Goal: Task Accomplishment & Management: Use online tool/utility

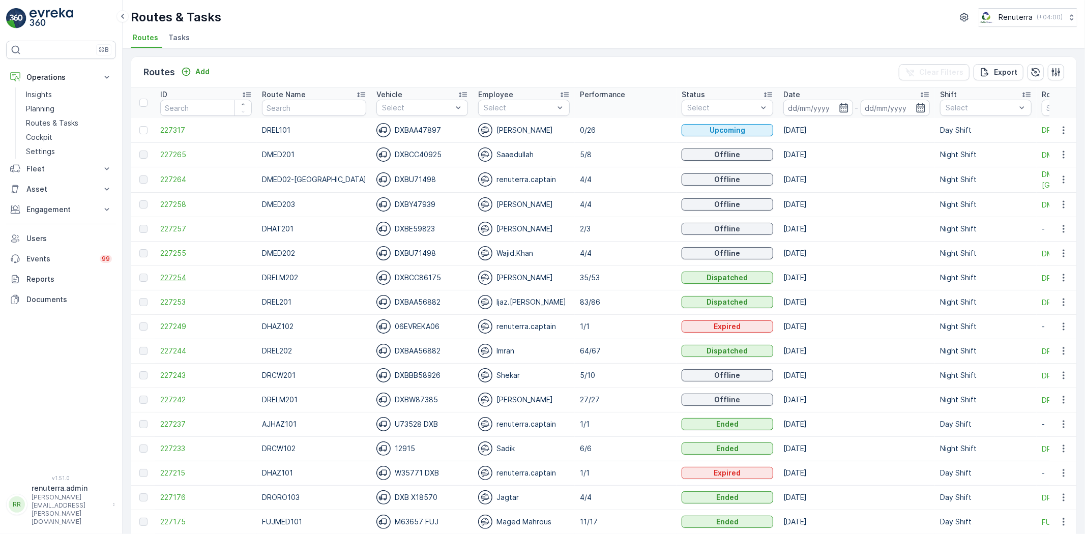
click at [195, 275] on span "227254" at bounding box center [206, 278] width 92 height 10
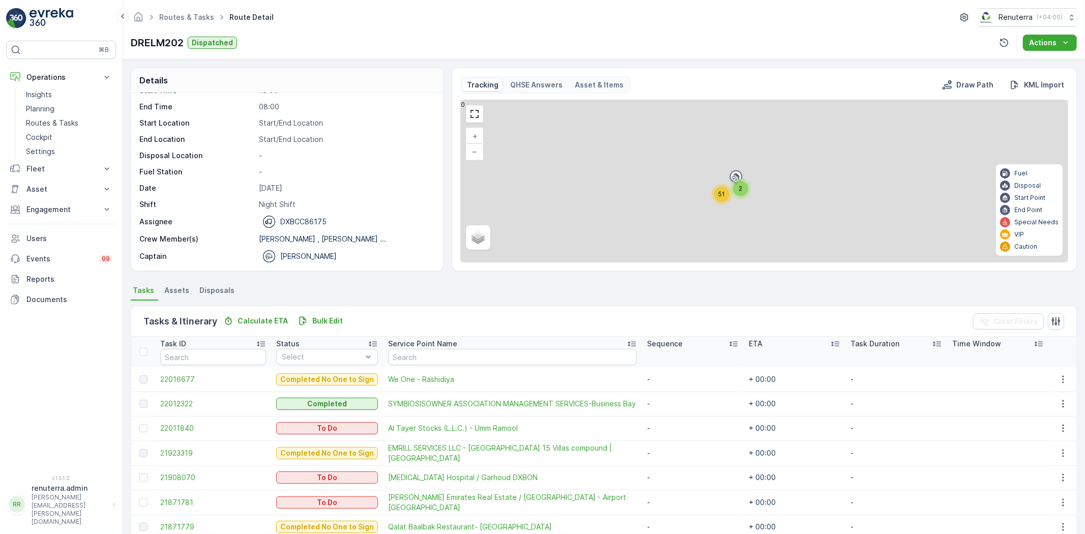
scroll to position [169, 0]
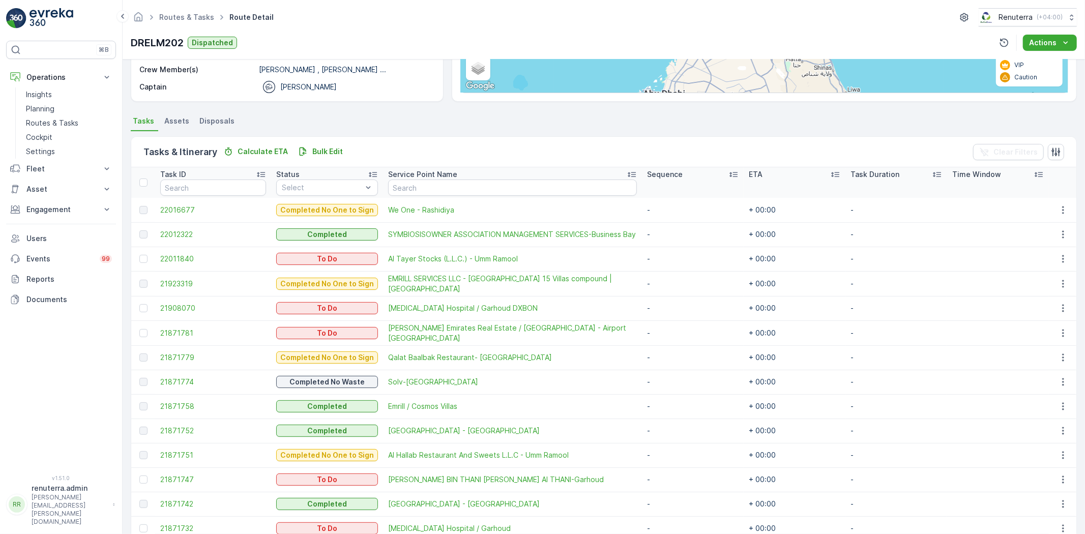
click at [159, 208] on td "22016677" at bounding box center [213, 210] width 116 height 24
click at [171, 208] on span "22016677" at bounding box center [213, 210] width 106 height 10
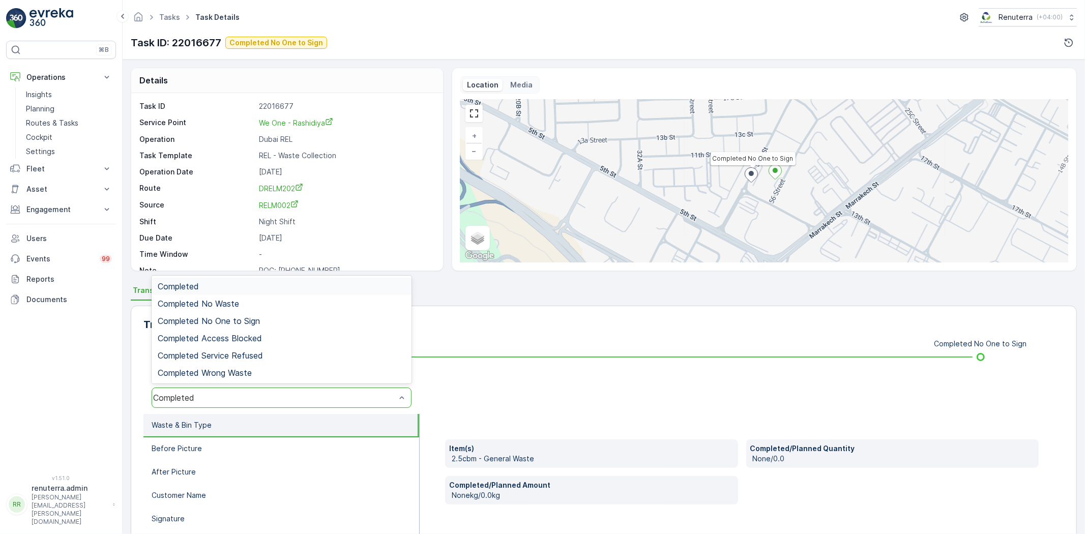
drag, startPoint x: 205, startPoint y: 404, endPoint x: 216, endPoint y: 389, distance: 17.9
click at [204, 403] on div "Completed" at bounding box center [282, 397] width 260 height 20
click at [228, 320] on span "Completed No One to Sign" at bounding box center [209, 320] width 102 height 9
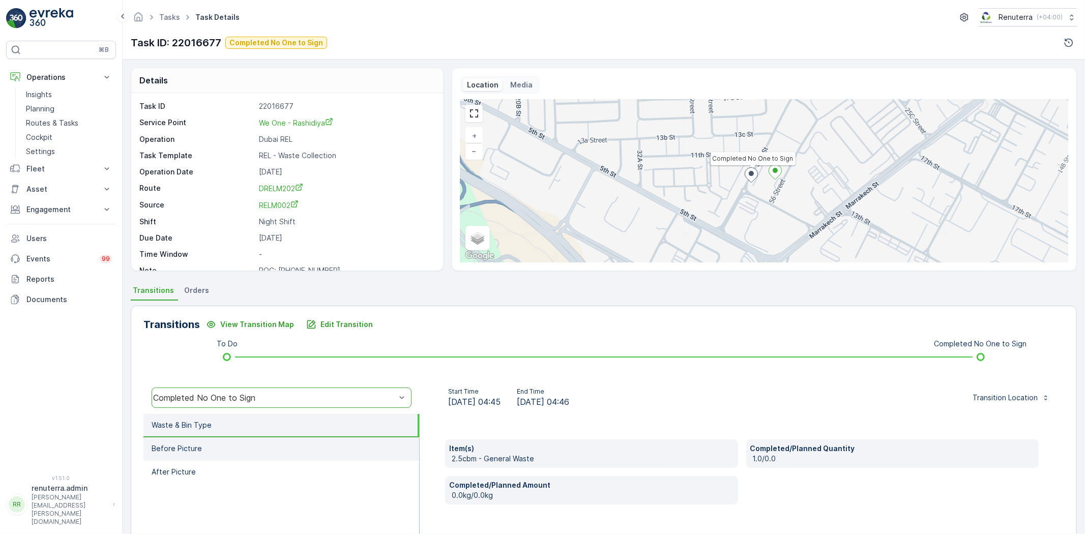
click at [206, 449] on li "Before Picture" at bounding box center [281, 448] width 276 height 23
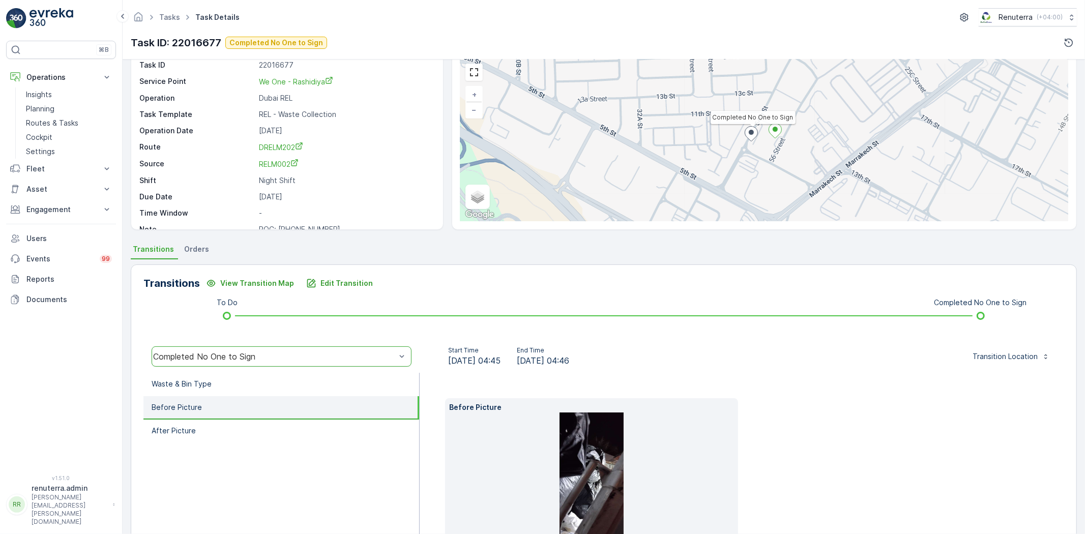
scroll to position [123, 0]
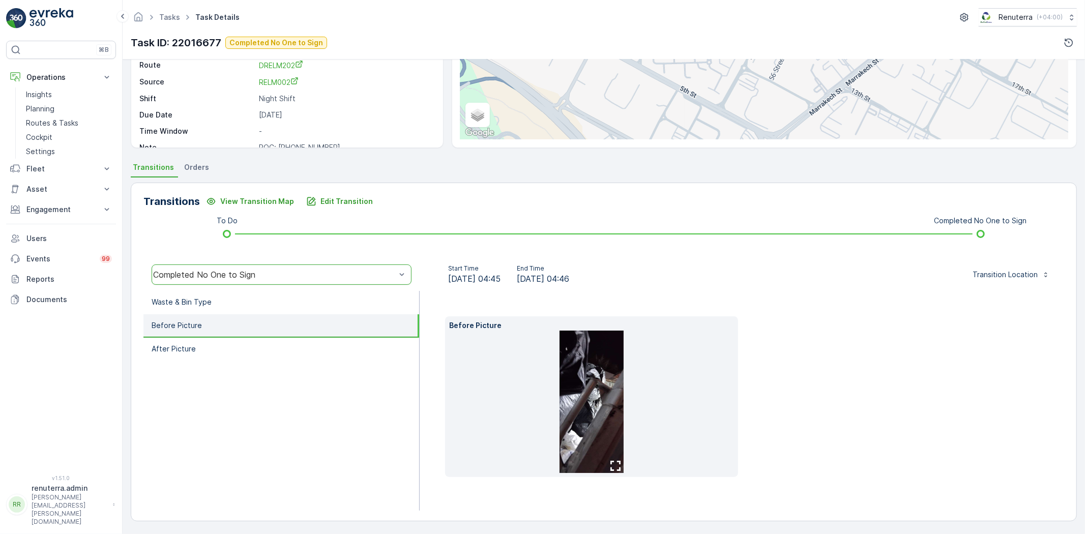
click at [596, 398] on img at bounding box center [591, 402] width 64 height 142
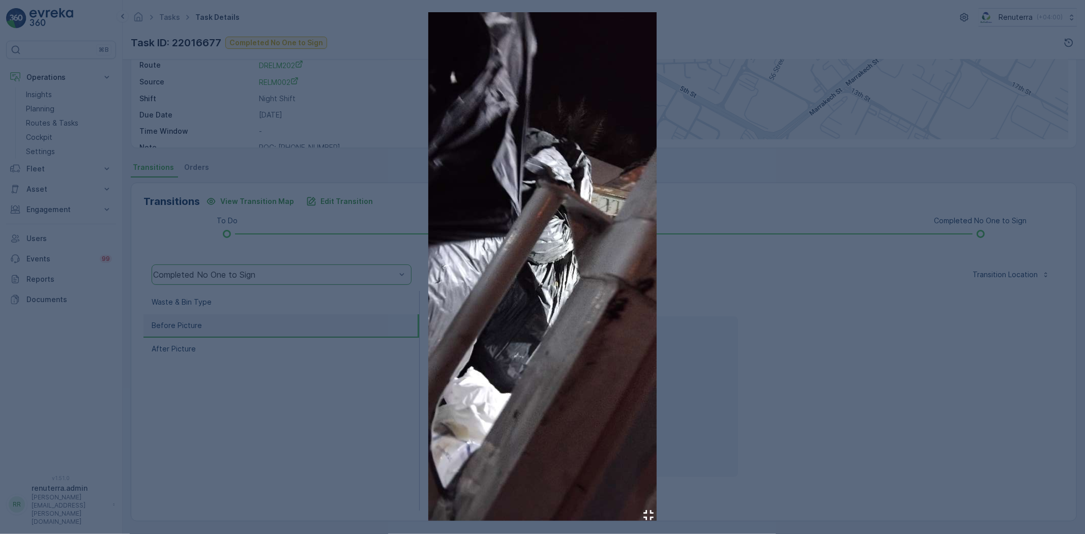
drag, startPoint x: 746, startPoint y: 364, endPoint x: 740, endPoint y: 364, distance: 5.6
click at [741, 364] on div at bounding box center [542, 267] width 1085 height 534
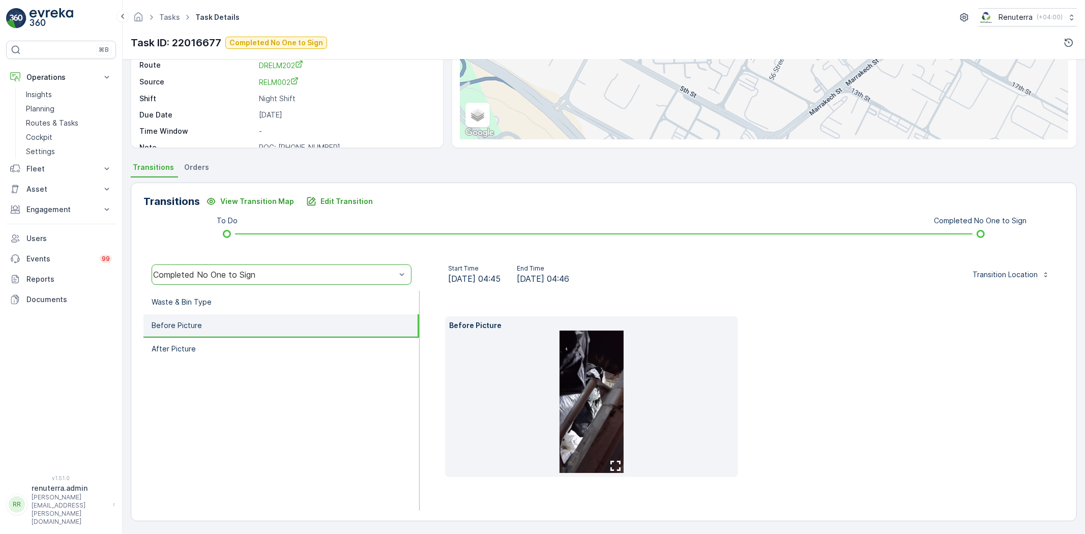
drag, startPoint x: 226, startPoint y: 349, endPoint x: 219, endPoint y: 351, distance: 7.8
click at [223, 349] on li "After Picture" at bounding box center [281, 349] width 276 height 23
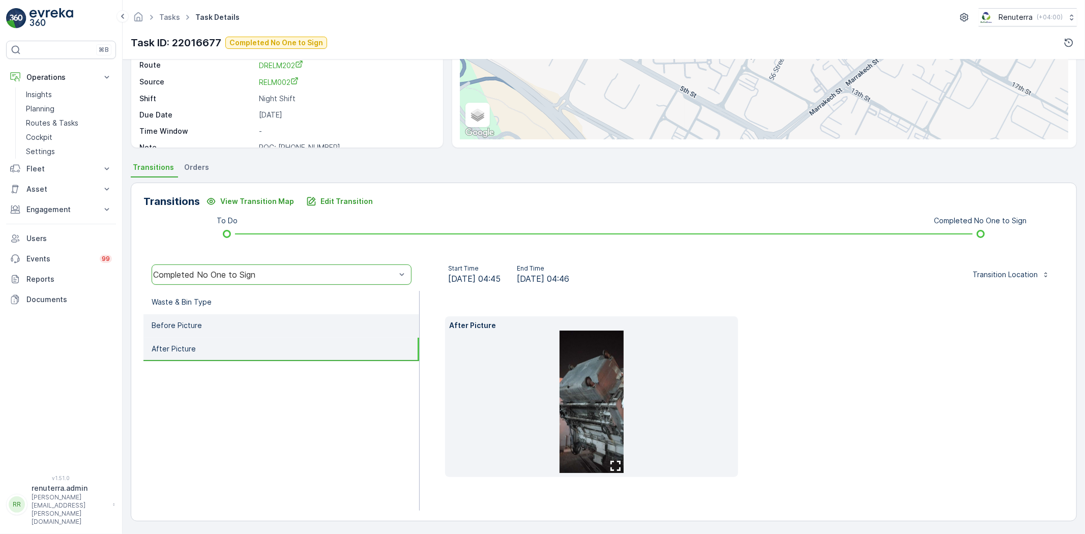
scroll to position [107, 0]
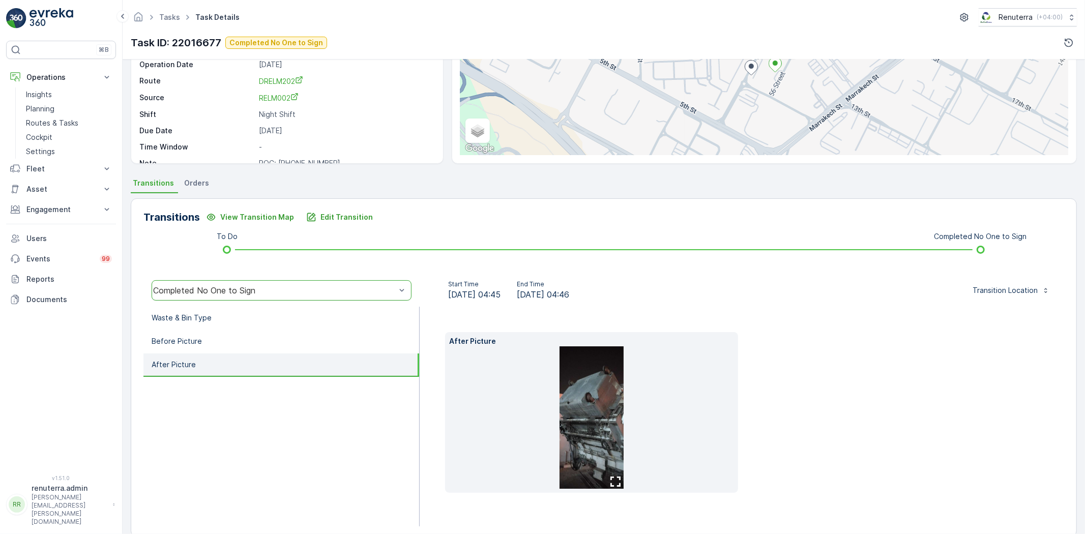
click at [591, 378] on img at bounding box center [591, 417] width 64 height 142
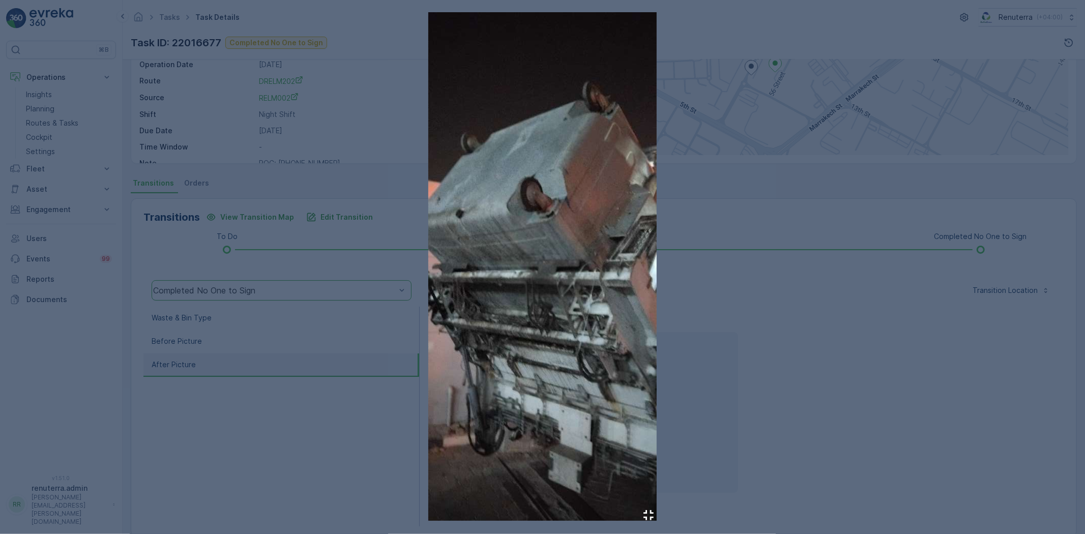
click at [750, 350] on div at bounding box center [542, 267] width 1085 height 534
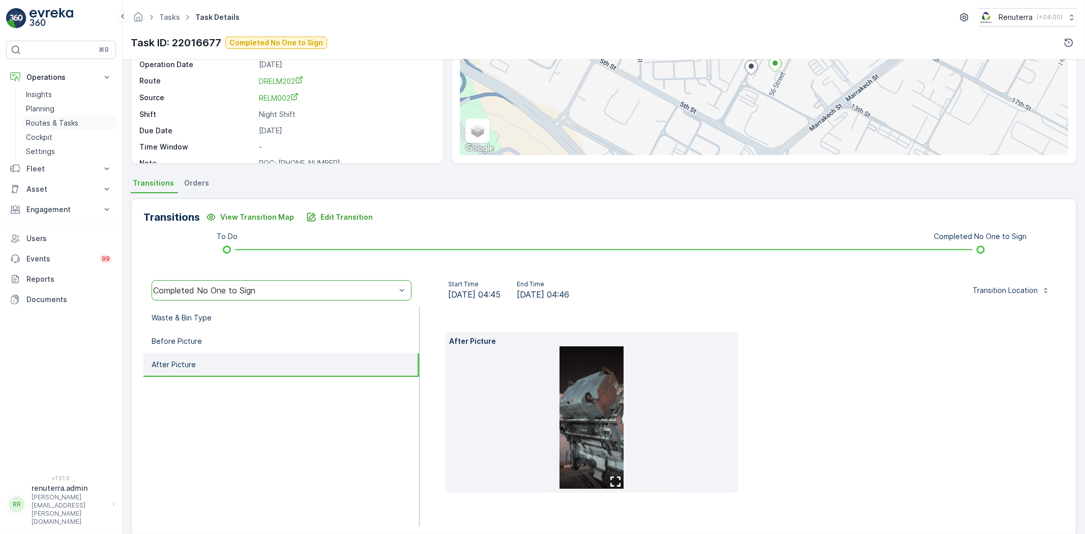
click at [47, 118] on p "Routes & Tasks" at bounding box center [52, 123] width 52 height 10
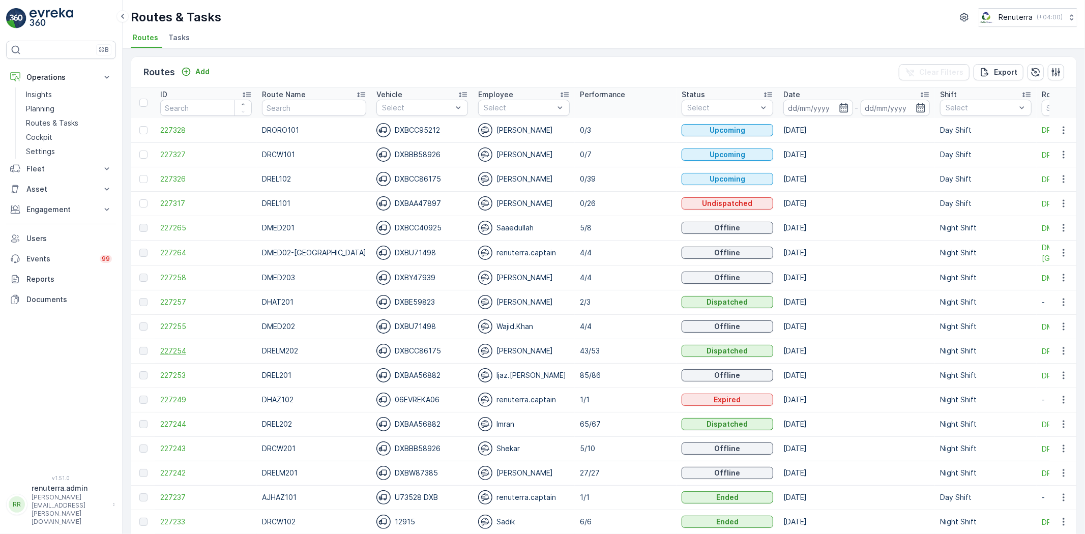
click at [182, 352] on span "227254" at bounding box center [206, 351] width 92 height 10
click at [191, 42] on li "Tasks" at bounding box center [179, 39] width 27 height 17
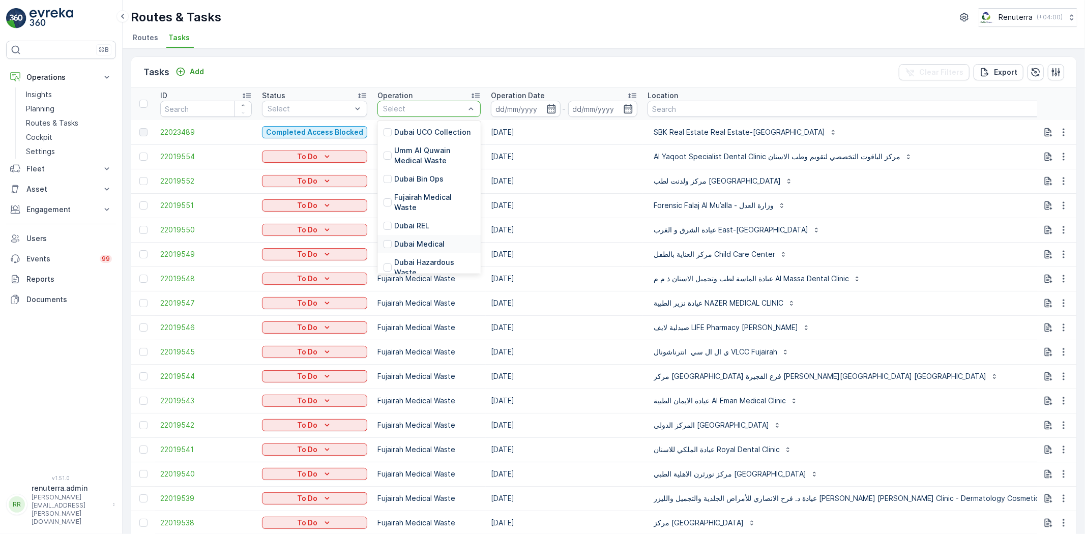
click at [428, 239] on p "Dubai Medical" at bounding box center [419, 244] width 50 height 10
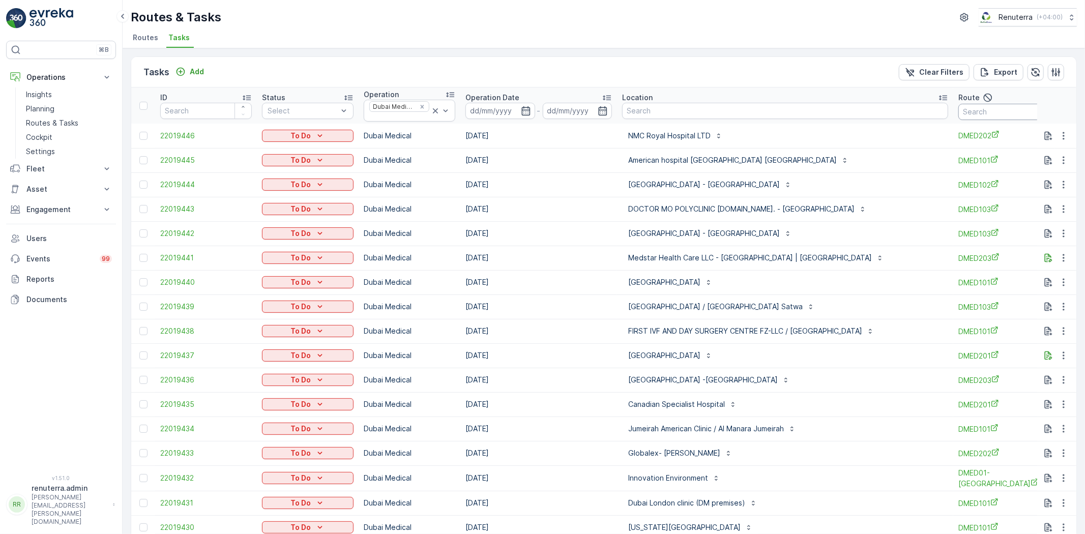
click at [958, 115] on input "text" at bounding box center [1004, 112] width 92 height 16
click at [518, 108] on input at bounding box center [500, 111] width 70 height 16
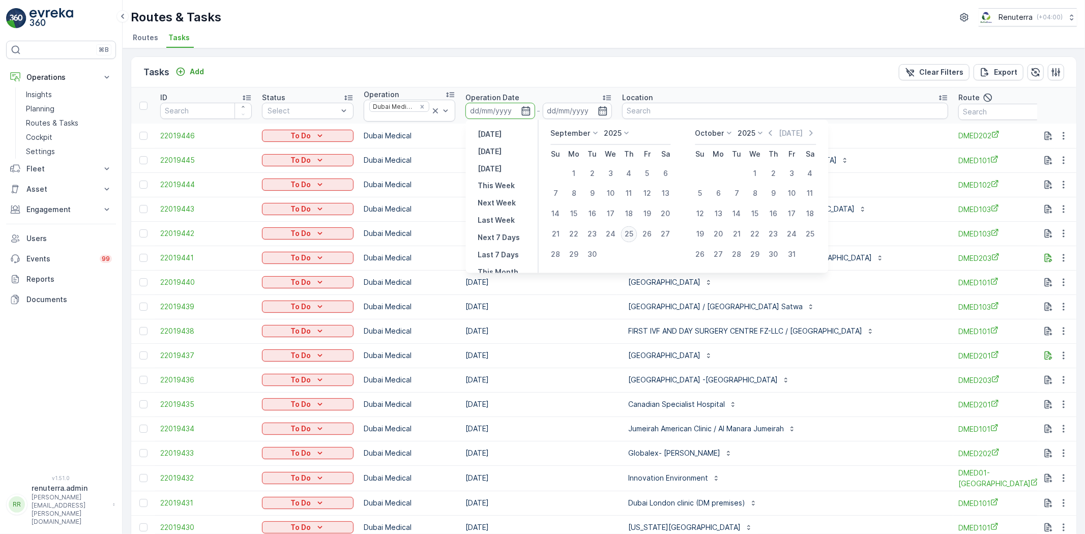
click at [634, 235] on div "25" at bounding box center [629, 234] width 16 height 16
type input "[DATE]"
click at [634, 235] on div "25" at bounding box center [629, 234] width 16 height 16
type input "[DATE]"
click at [634, 235] on p "Saudi German Hospital - Jumeirah" at bounding box center [704, 233] width 152 height 10
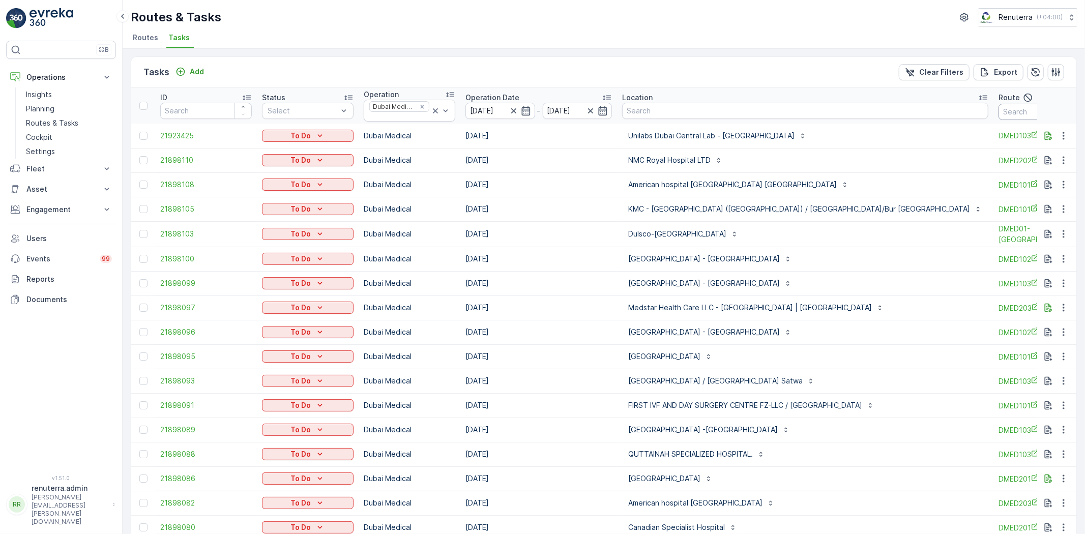
click at [998, 110] on input "text" at bounding box center [1044, 112] width 92 height 16
type input "101"
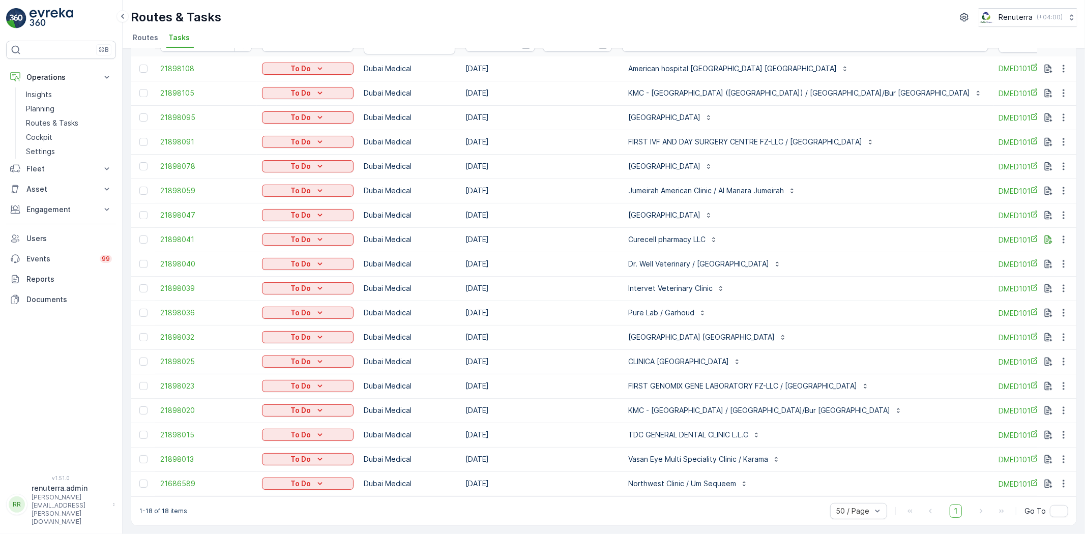
scroll to position [72, 0]
click at [795, 314] on div "Pure Lab / Garhoud" at bounding box center [805, 313] width 366 height 16
click at [1067, 309] on button "button" at bounding box center [1063, 313] width 18 height 12
click at [1063, 352] on div "Change Route" at bounding box center [1046, 352] width 77 height 14
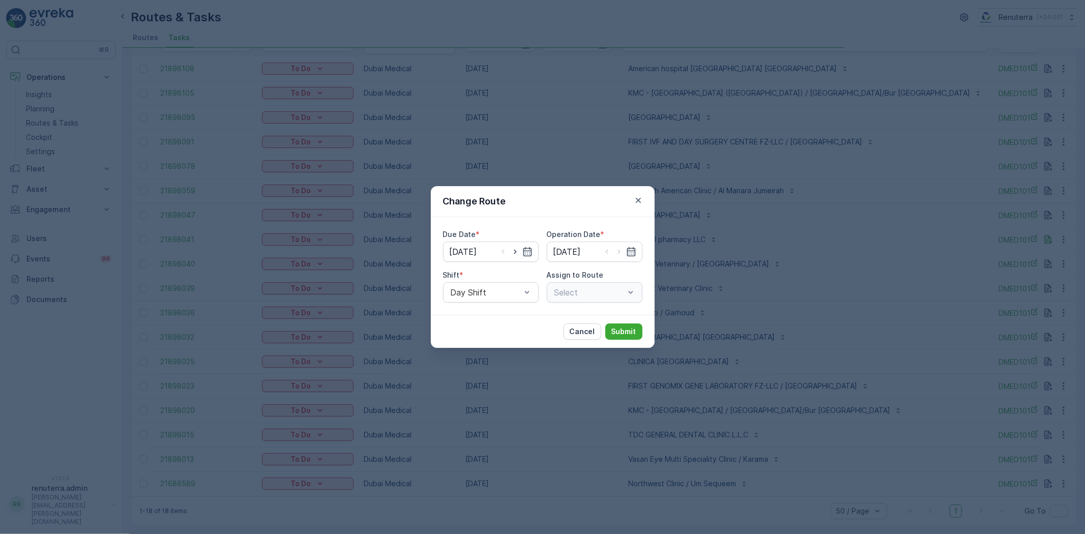
type input "[DATE]"
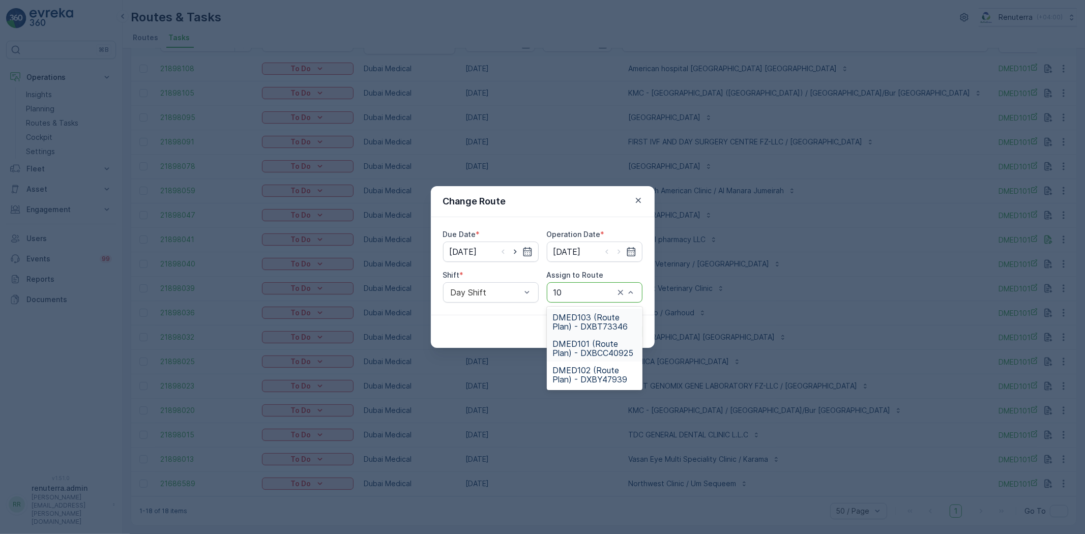
type input "103"
drag, startPoint x: 592, startPoint y: 317, endPoint x: 601, endPoint y: 325, distance: 12.6
click at [592, 318] on span "DMED103 (Route Plan) - DXBT73346" at bounding box center [594, 322] width 83 height 18
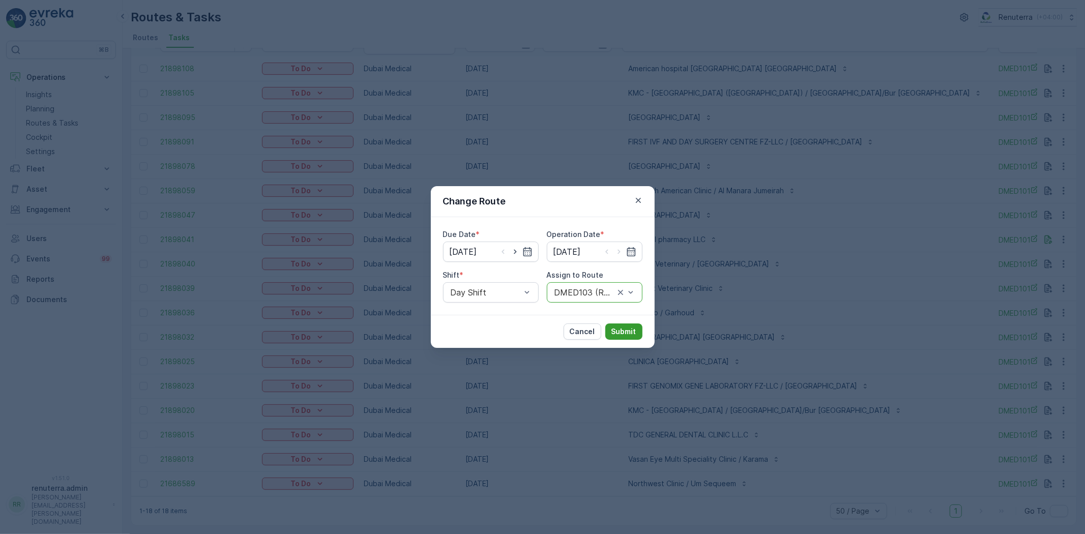
click at [628, 328] on p "Submit" at bounding box center [623, 331] width 25 height 10
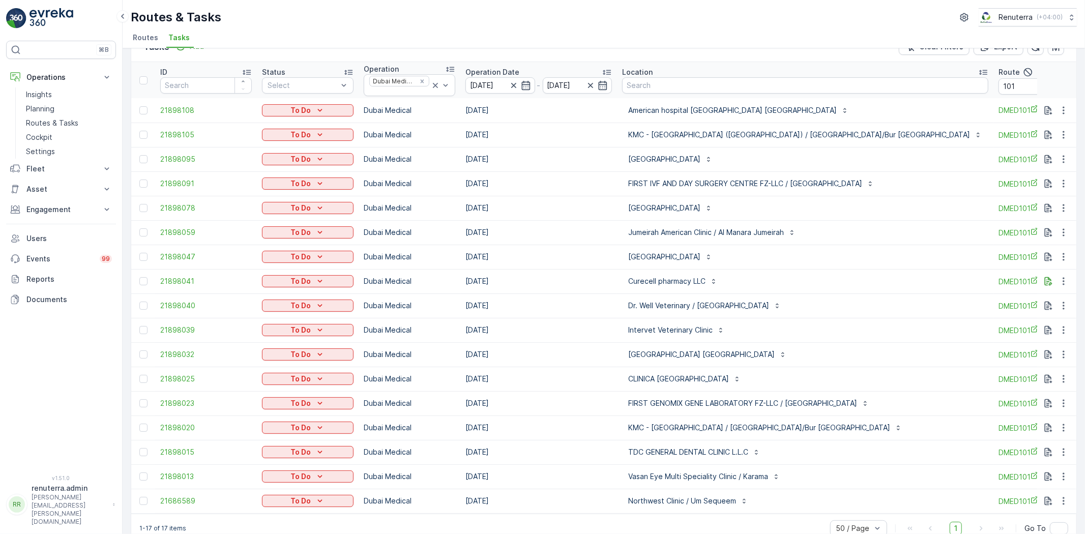
scroll to position [47, 0]
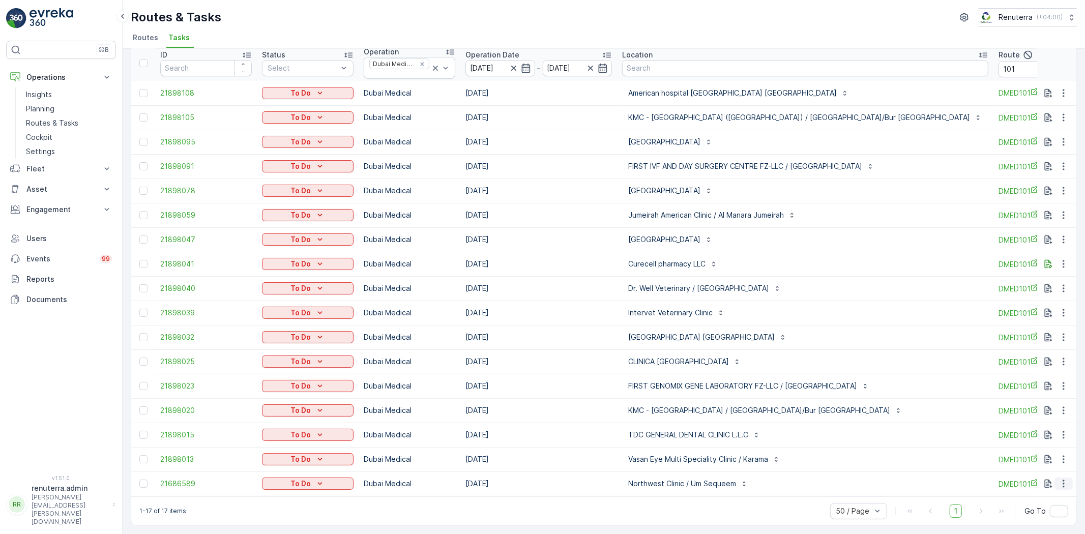
click at [1061, 478] on icon "button" at bounding box center [1063, 483] width 10 height 10
click at [1020, 426] on span "Change Route" at bounding box center [1036, 431] width 49 height 10
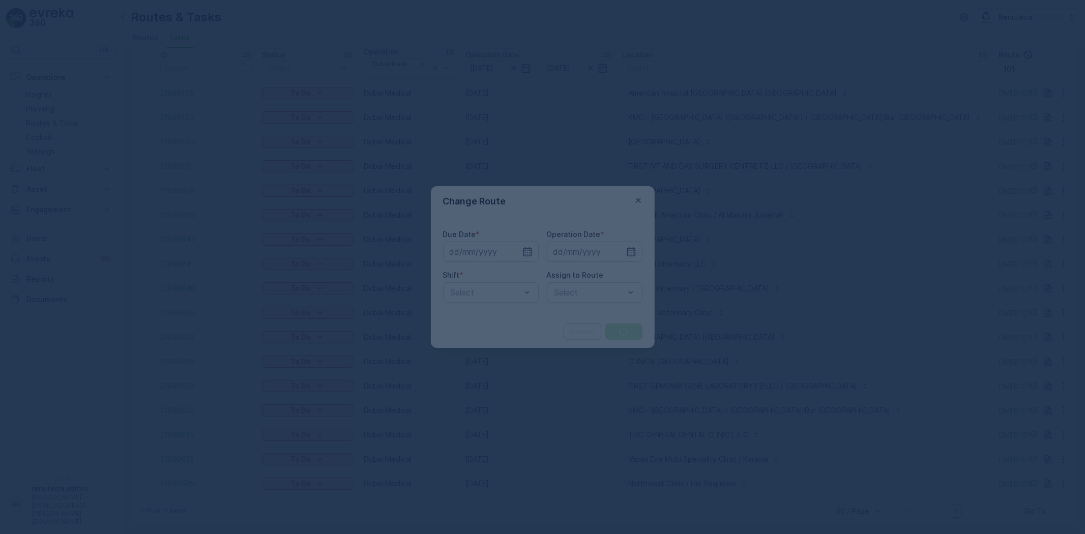
type input "[DATE]"
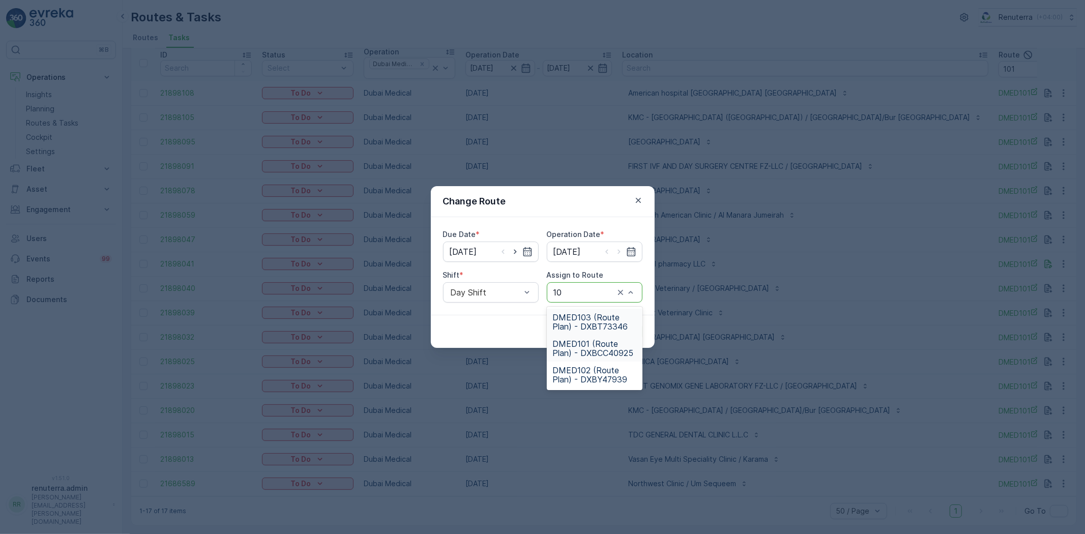
type input "103"
click at [606, 310] on div "DMED103 (Route Plan) - DXBT73346" at bounding box center [595, 322] width 96 height 26
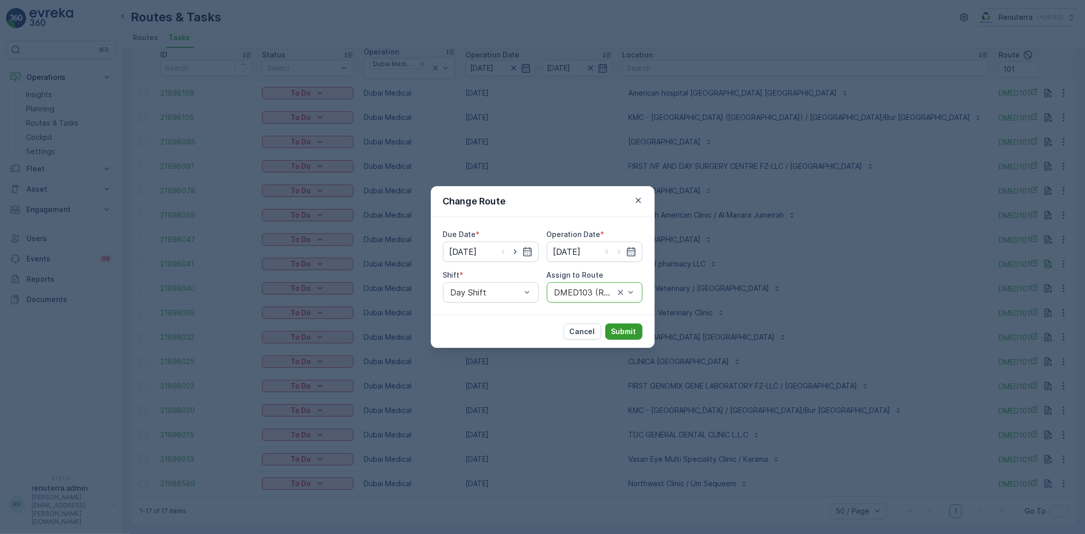
click at [641, 327] on button "Submit" at bounding box center [623, 331] width 37 height 16
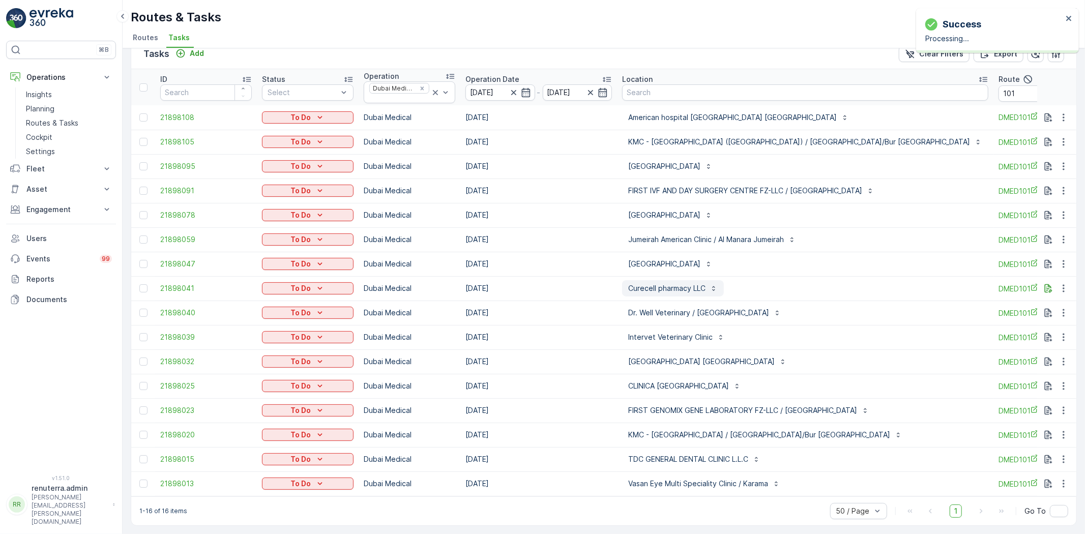
scroll to position [23, 0]
drag, startPoint x: 140, startPoint y: 332, endPoint x: 142, endPoint y: 321, distance: 11.0
click at [140, 333] on div at bounding box center [143, 337] width 8 height 8
click at [139, 333] on input "checkbox" at bounding box center [139, 333] width 0 height 0
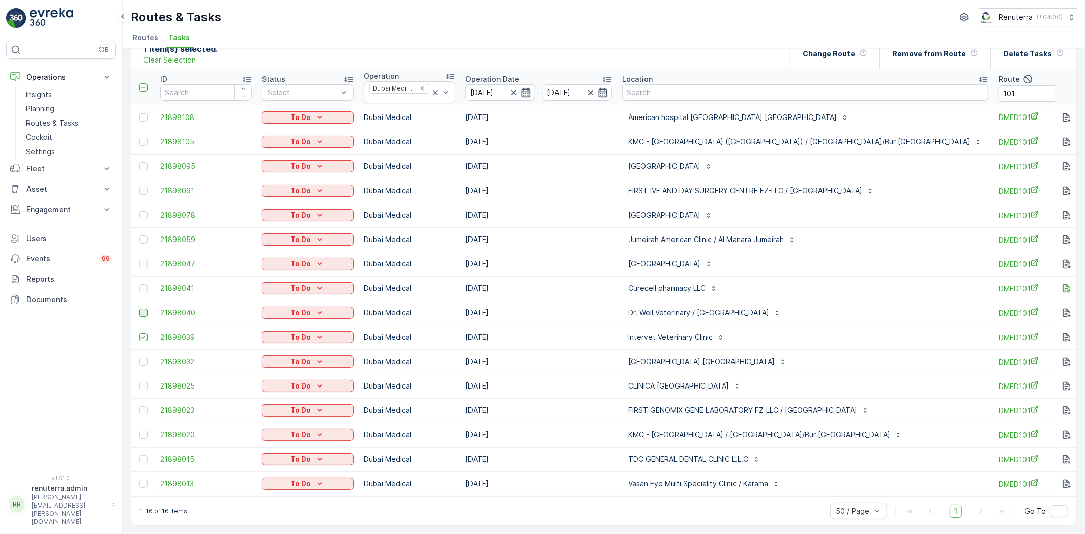
click at [143, 309] on div at bounding box center [143, 313] width 8 height 8
click at [139, 309] on input "checkbox" at bounding box center [139, 309] width 0 height 0
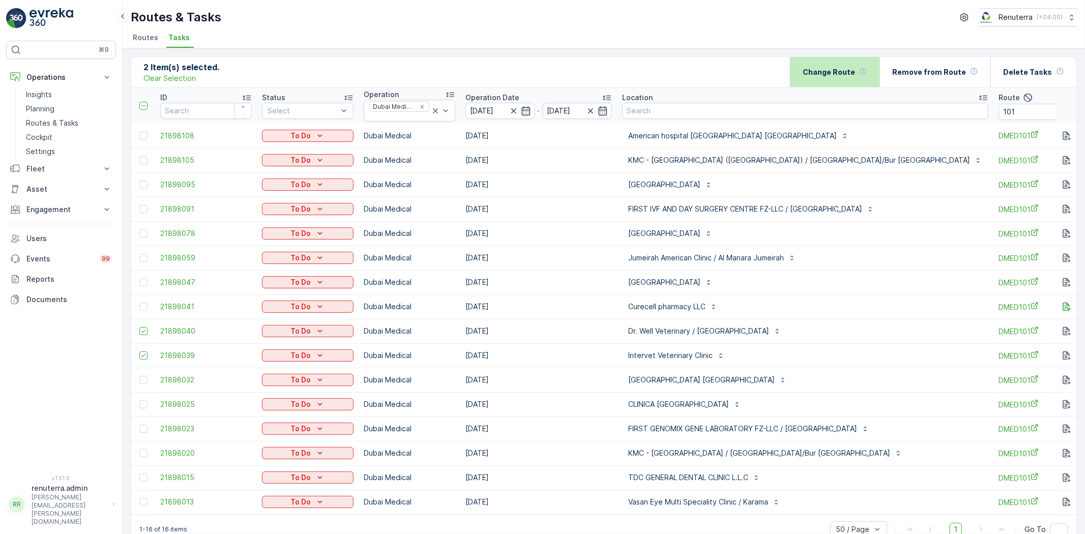
click at [857, 83] on div "Change Route" at bounding box center [834, 72] width 65 height 30
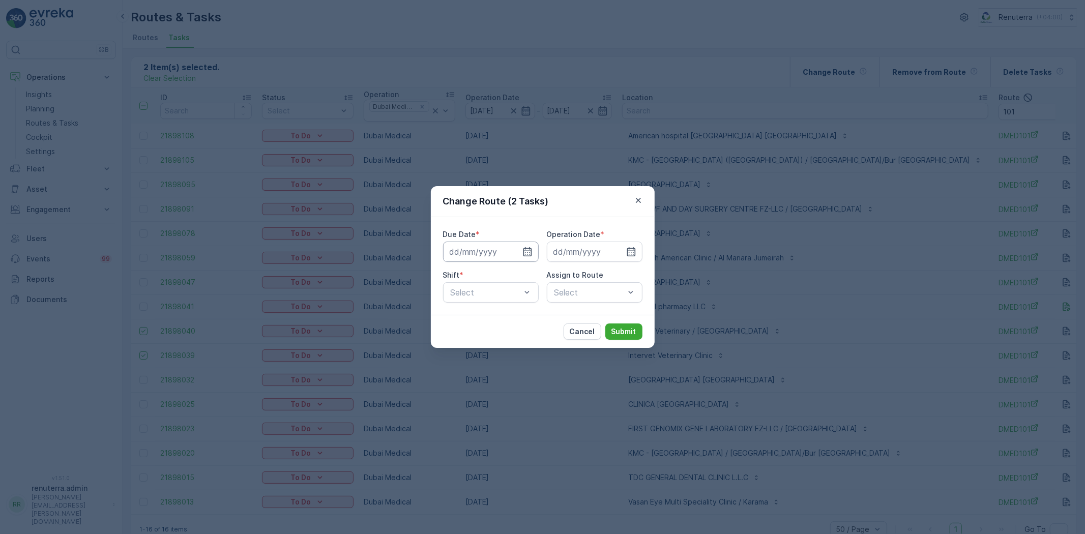
click at [497, 260] on input at bounding box center [491, 252] width 96 height 20
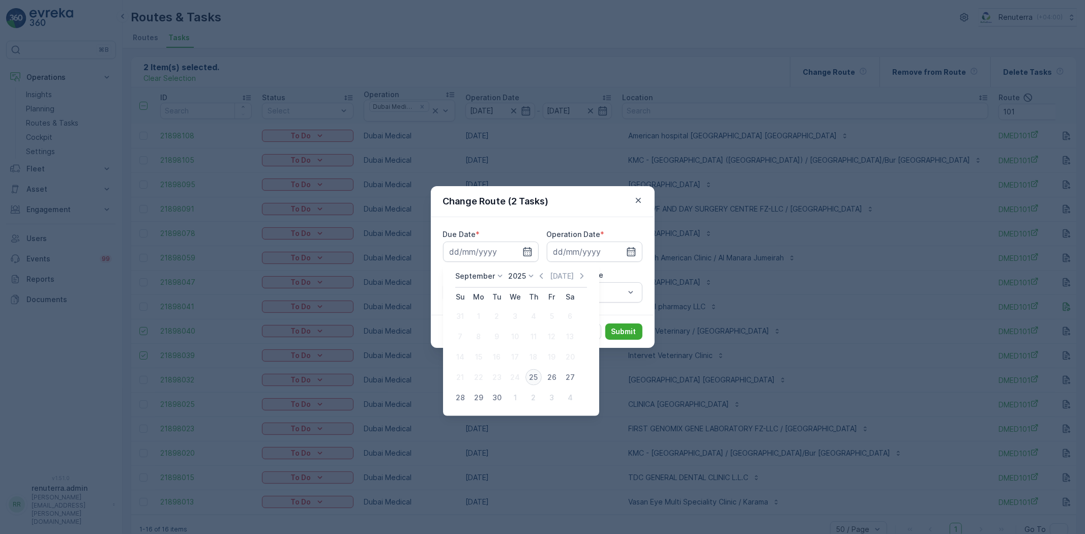
click at [531, 379] on div "25" at bounding box center [533, 377] width 16 height 16
type input "[DATE]"
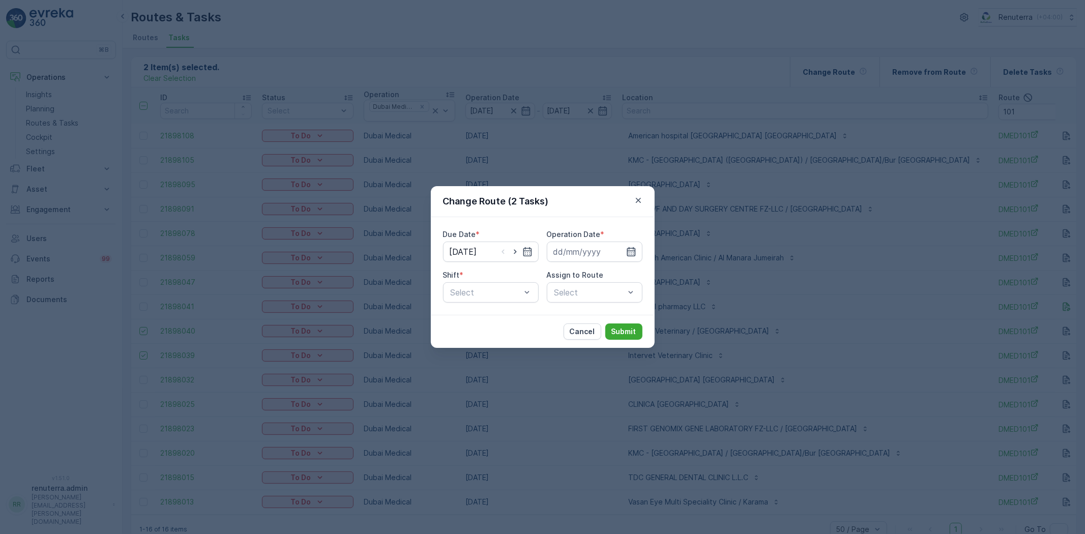
click at [634, 255] on icon "button" at bounding box center [631, 252] width 10 height 10
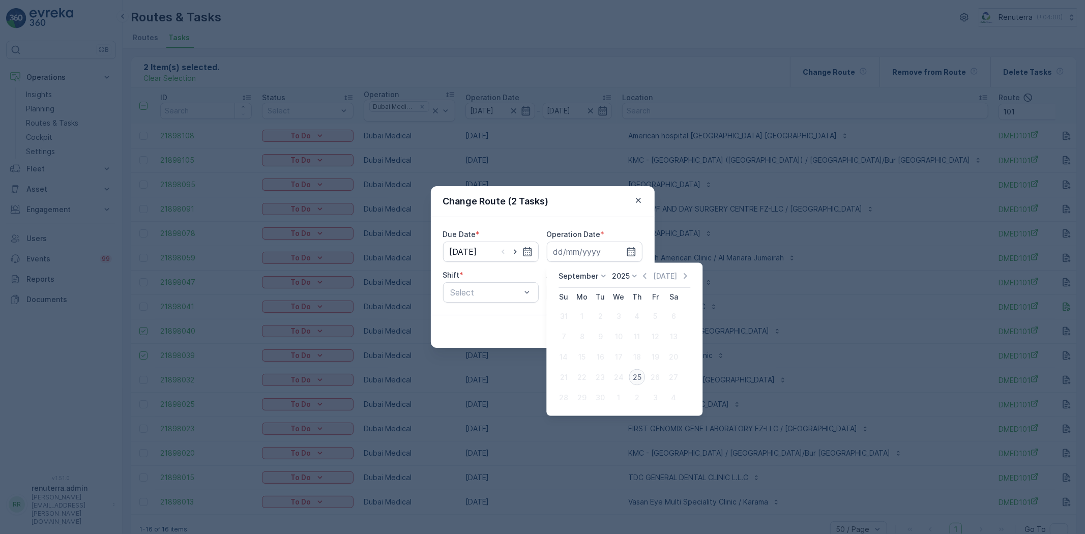
click at [632, 376] on div "25" at bounding box center [637, 377] width 16 height 16
type input "[DATE]"
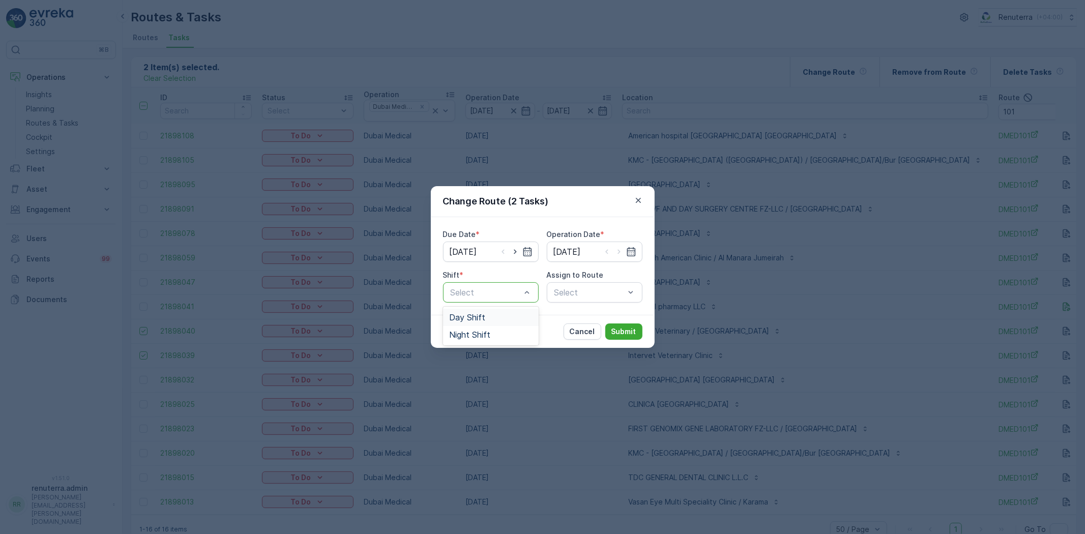
drag, startPoint x: 477, startPoint y: 319, endPoint x: 491, endPoint y: 316, distance: 14.1
click at [479, 318] on span "Day Shift" at bounding box center [467, 317] width 36 height 9
click at [581, 285] on div "Select" at bounding box center [595, 292] width 96 height 20
click at [578, 291] on div "Select" at bounding box center [595, 292] width 96 height 20
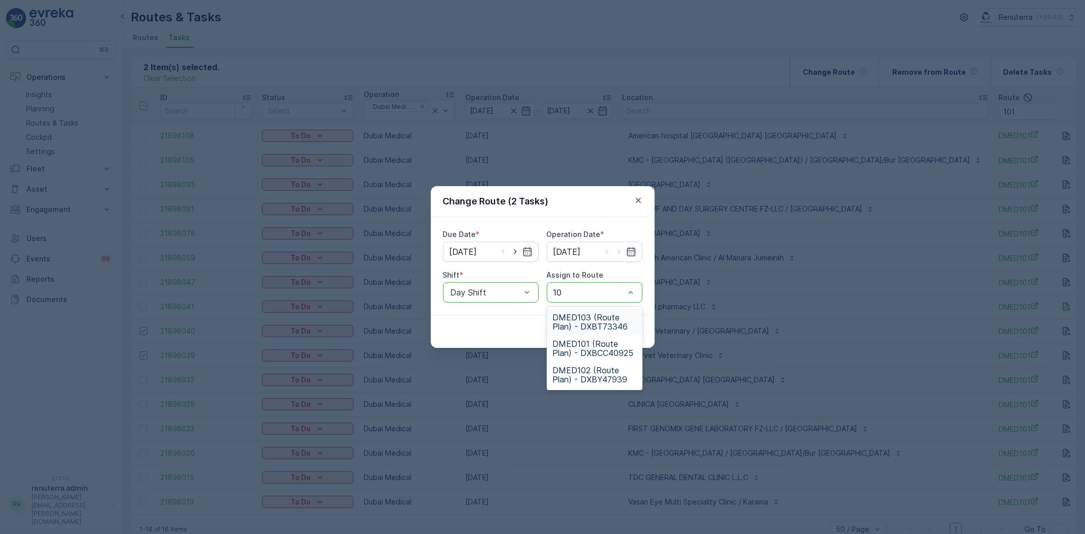
type input "103"
click at [587, 323] on span "DMED103 (Route Plan) - DXBT73346" at bounding box center [594, 322] width 83 height 18
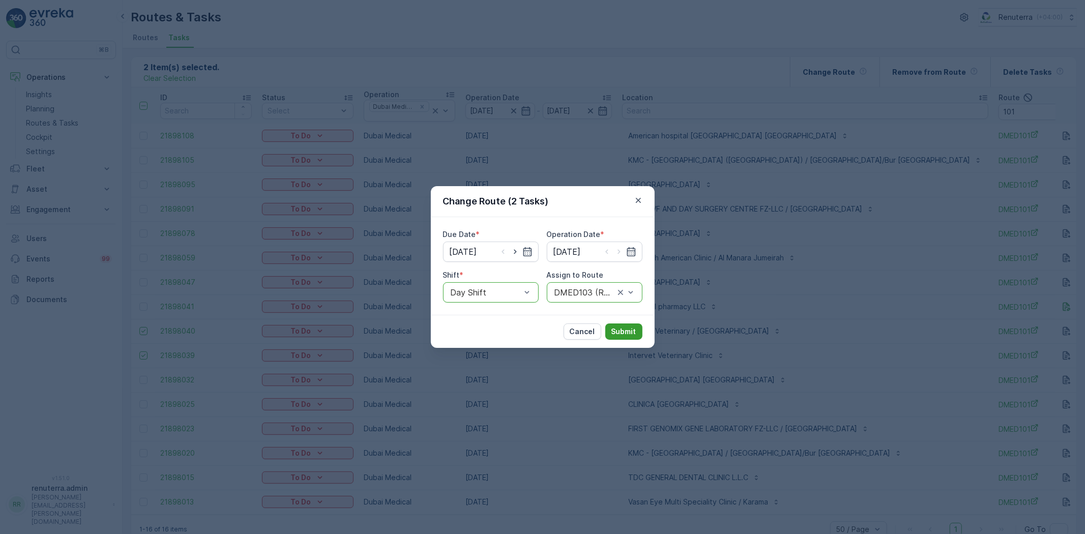
click at [623, 329] on p "Submit" at bounding box center [623, 331] width 25 height 10
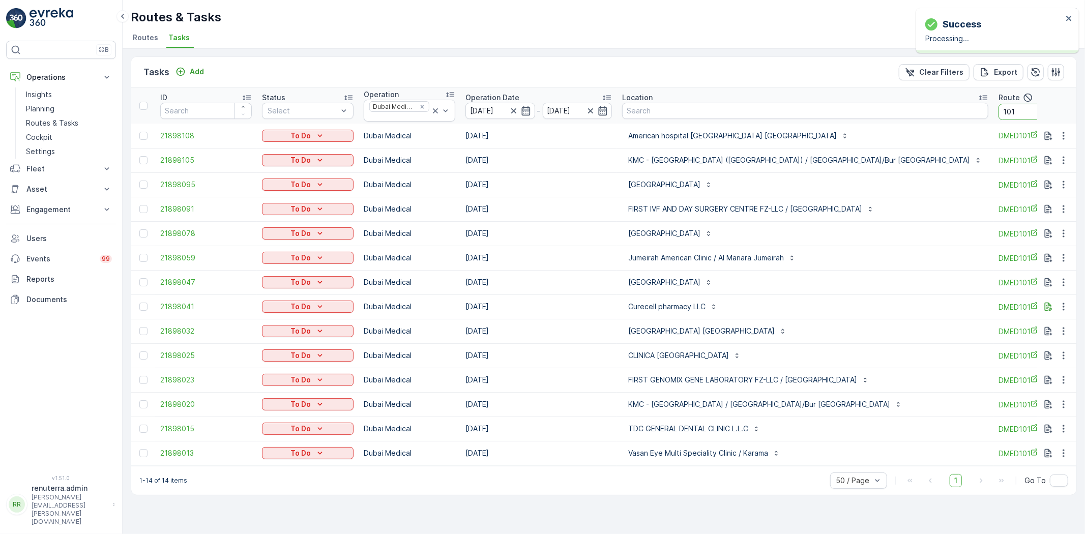
click at [998, 112] on input "101" at bounding box center [1044, 112] width 92 height 16
type input "102"
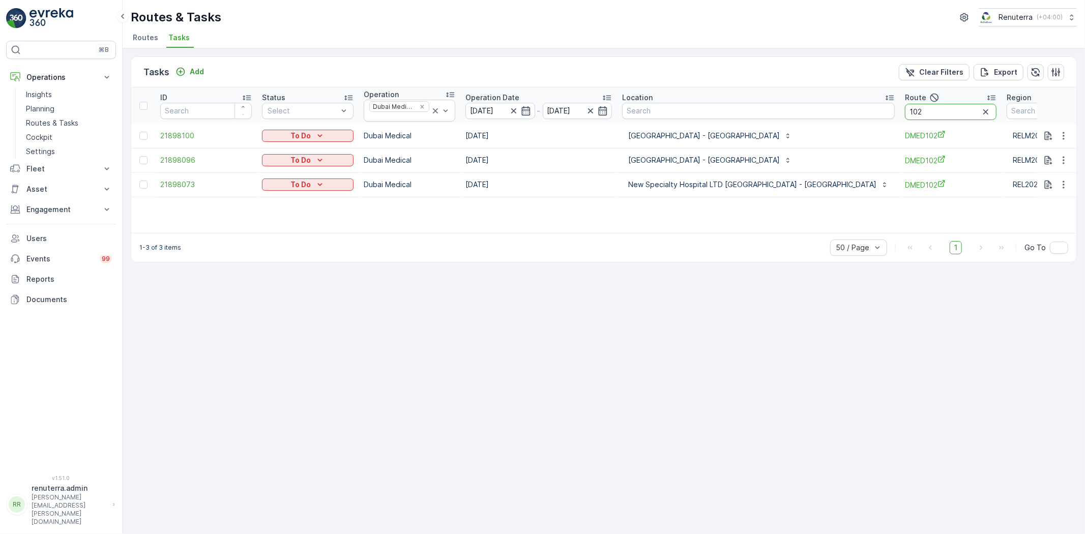
click at [909, 104] on input "102" at bounding box center [951, 112] width 92 height 16
type input "103"
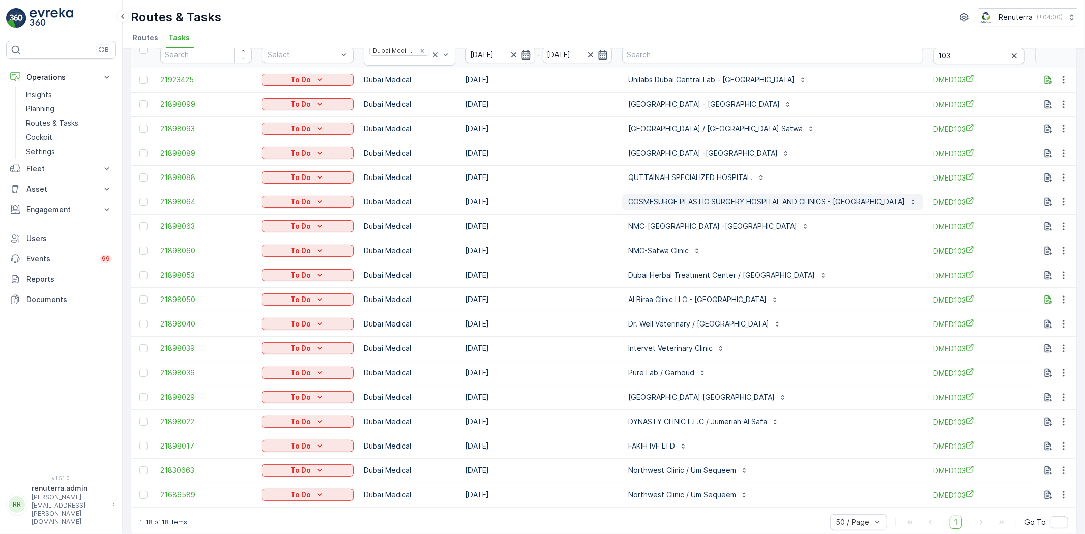
scroll to position [56, 0]
click at [1058, 151] on icon "button" at bounding box center [1063, 152] width 10 height 10
click at [1053, 192] on span "Change Route" at bounding box center [1036, 196] width 49 height 10
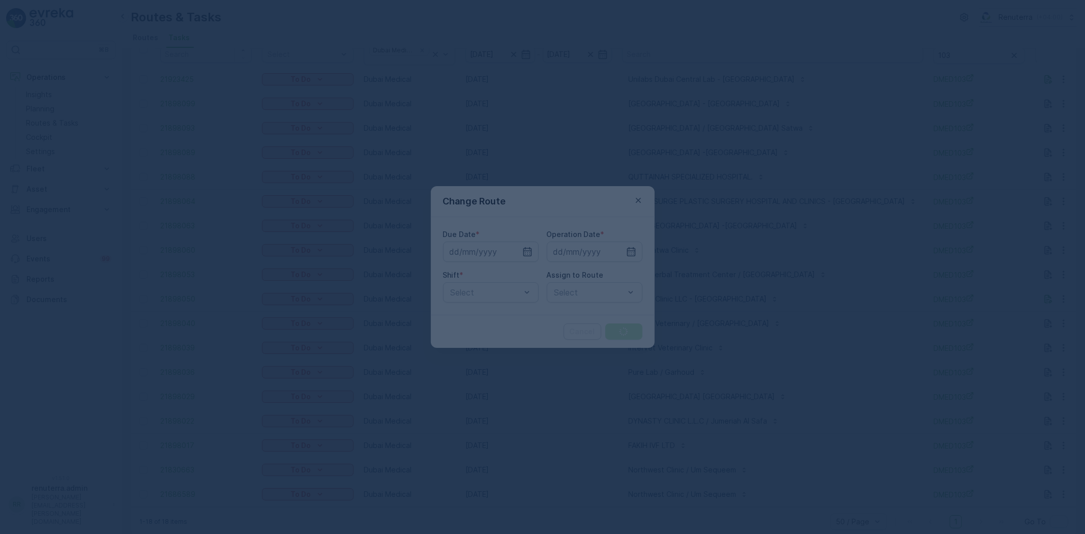
type input "[DATE]"
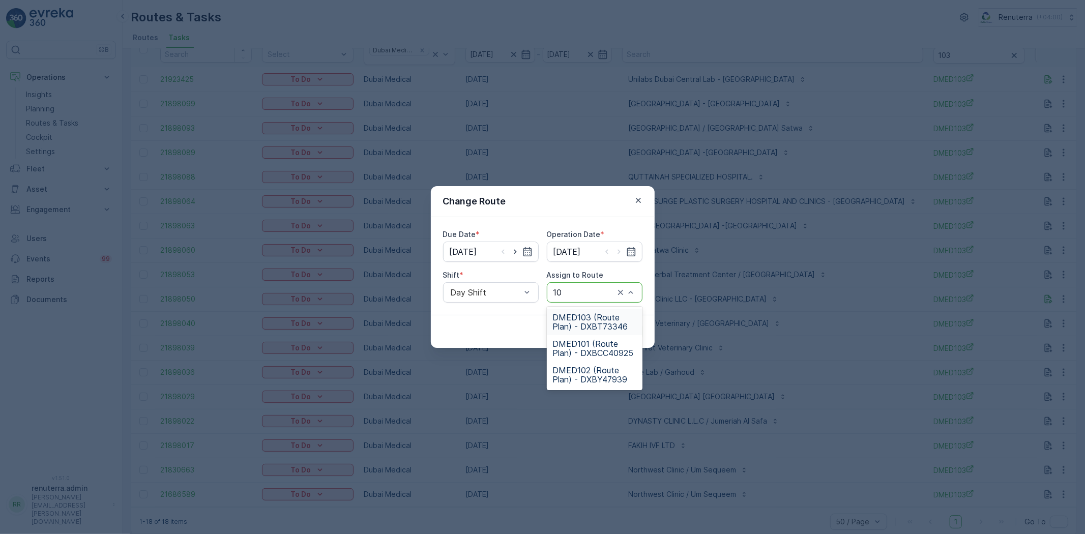
type input "102"
click at [595, 321] on span "DMED102 (Route Plan) - DXBY47939" at bounding box center [594, 322] width 83 height 18
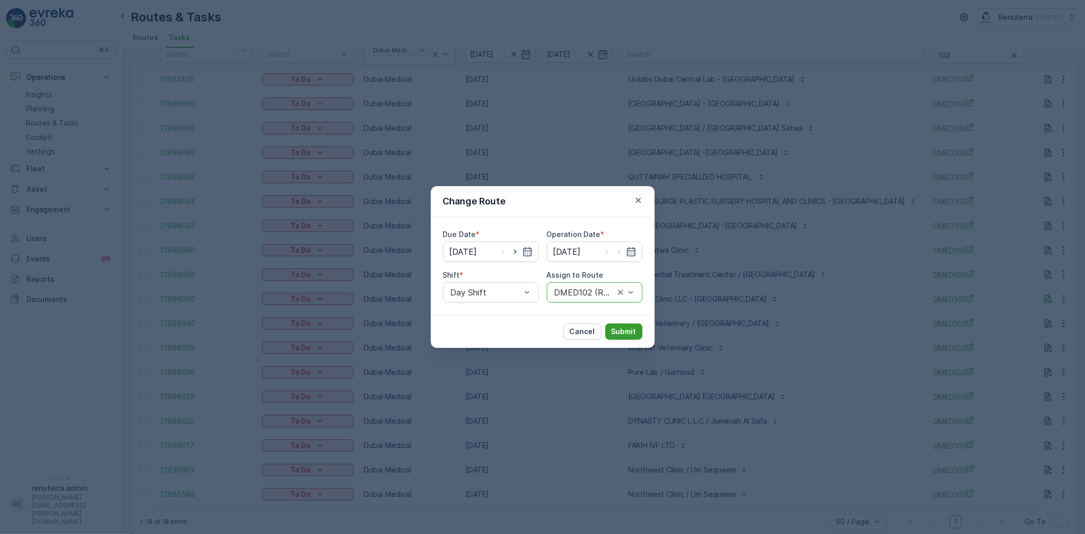
click at [618, 333] on p "Submit" at bounding box center [623, 331] width 25 height 10
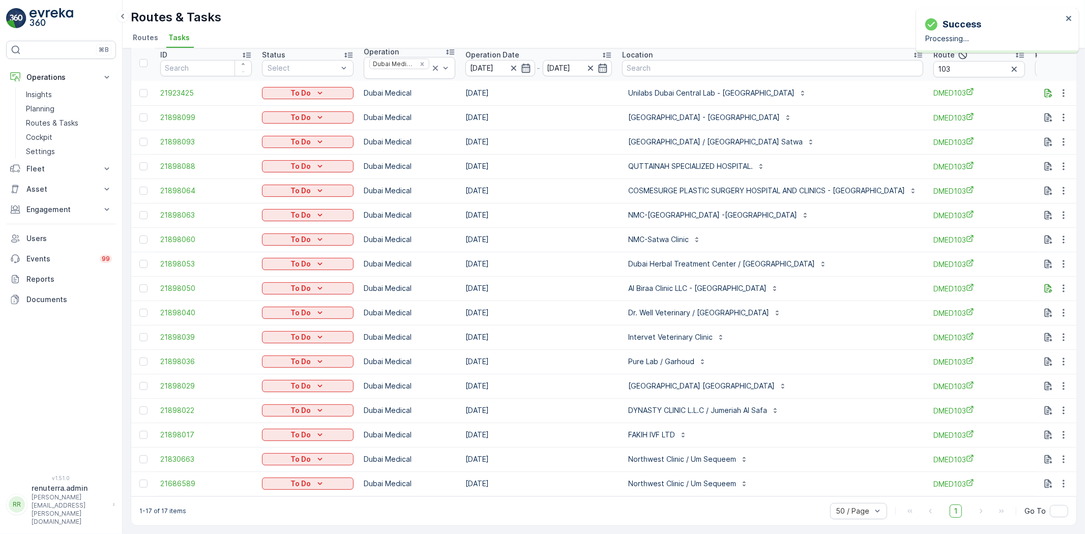
scroll to position [47, 0]
click at [647, 496] on div "1-17 of 17 items 50 / Page 1 Go To" at bounding box center [603, 510] width 945 height 29
click at [1059, 478] on icon "button" at bounding box center [1063, 483] width 10 height 10
click at [1039, 433] on span "Change Route" at bounding box center [1036, 431] width 49 height 10
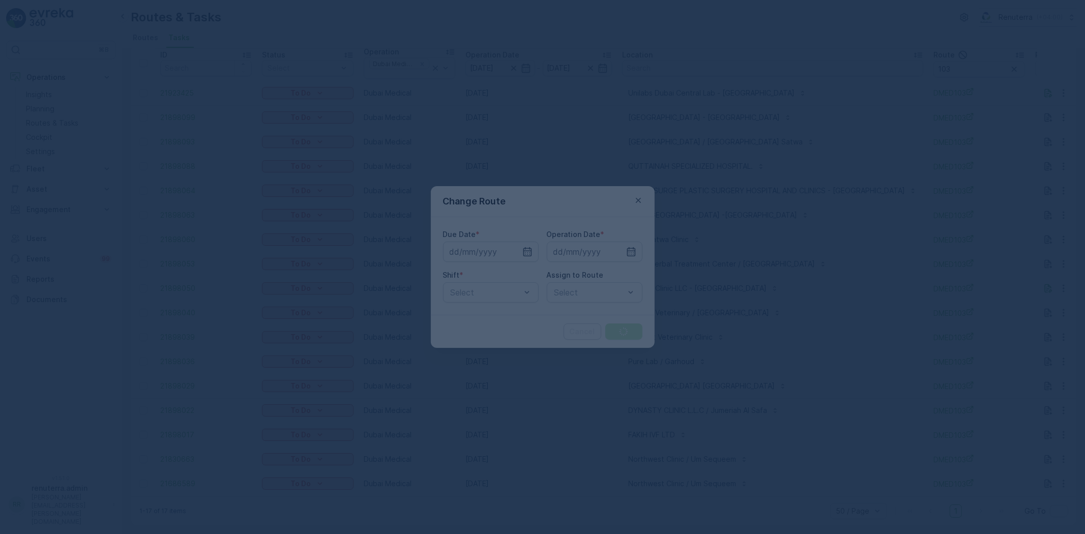
type input "[DATE]"
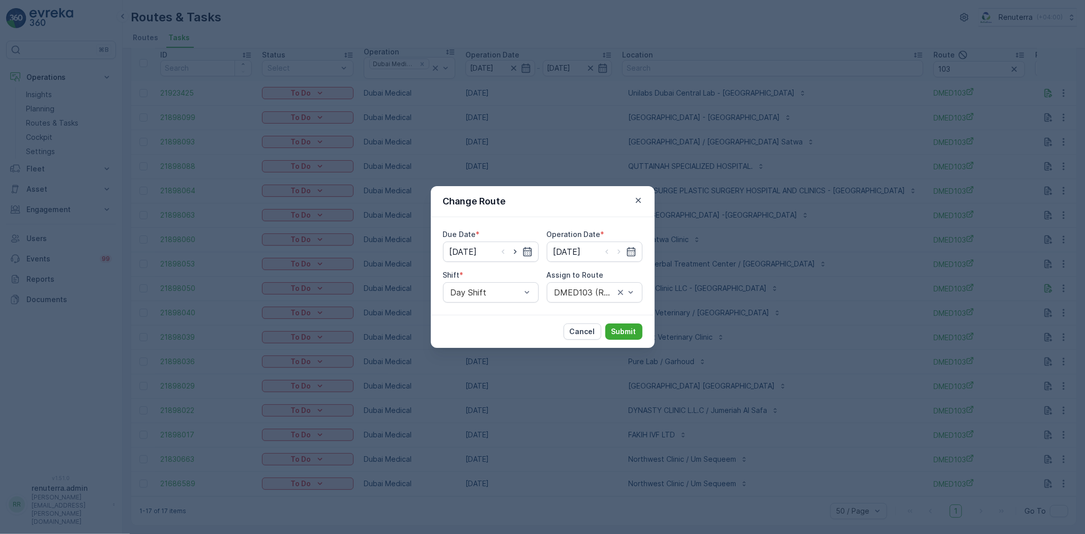
click at [521, 253] on div at bounding box center [515, 252] width 35 height 10
click at [523, 253] on icon "button" at bounding box center [527, 252] width 10 height 10
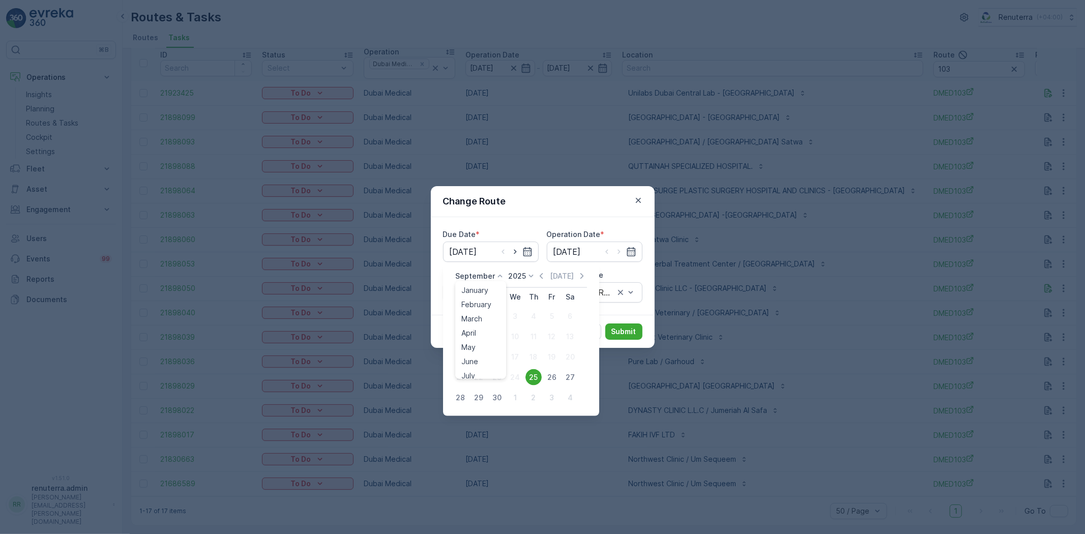
click at [502, 276] on icon at bounding box center [500, 276] width 10 height 10
click at [483, 339] on span "October" at bounding box center [475, 342] width 29 height 10
click at [460, 336] on div "5" at bounding box center [460, 336] width 16 height 16
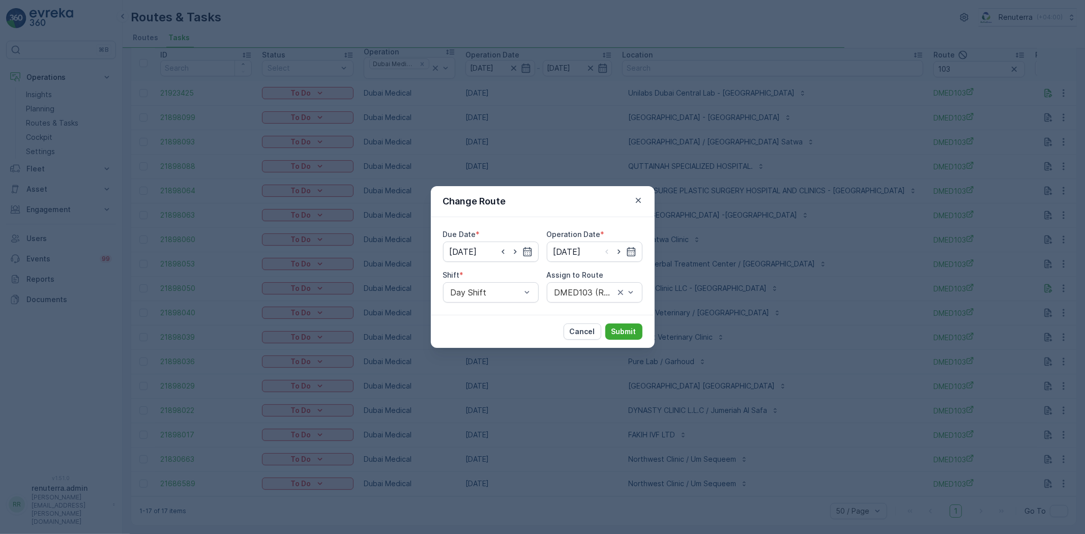
type input "05.10.2025"
click at [632, 255] on icon "button" at bounding box center [631, 252] width 10 height 10
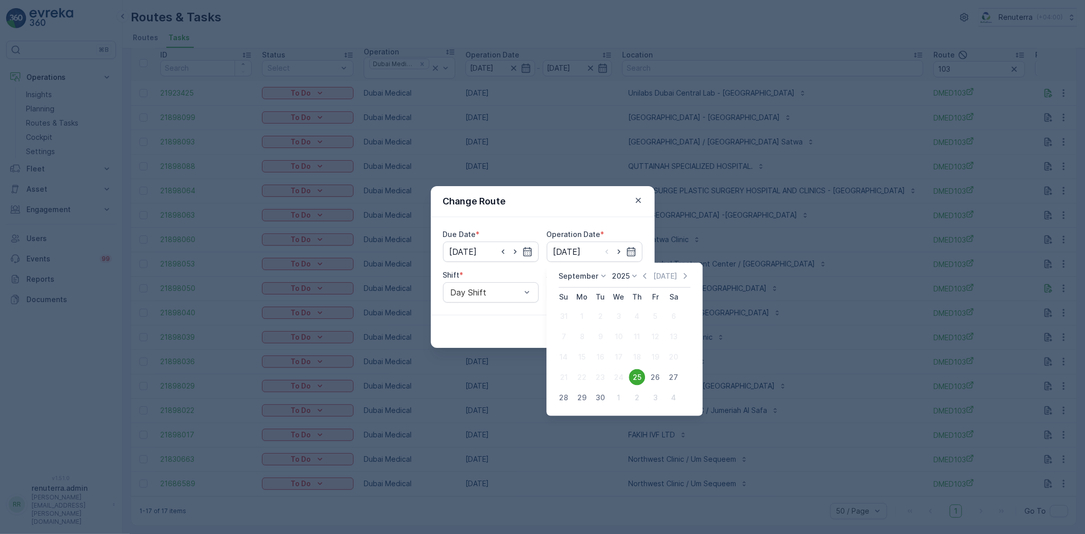
click at [636, 275] on icon at bounding box center [635, 276] width 10 height 10
click at [599, 275] on icon at bounding box center [603, 276] width 10 height 10
click at [575, 339] on span "October" at bounding box center [578, 342] width 29 height 10
click at [565, 334] on div "5" at bounding box center [563, 336] width 16 height 16
type input "05.10.2025"
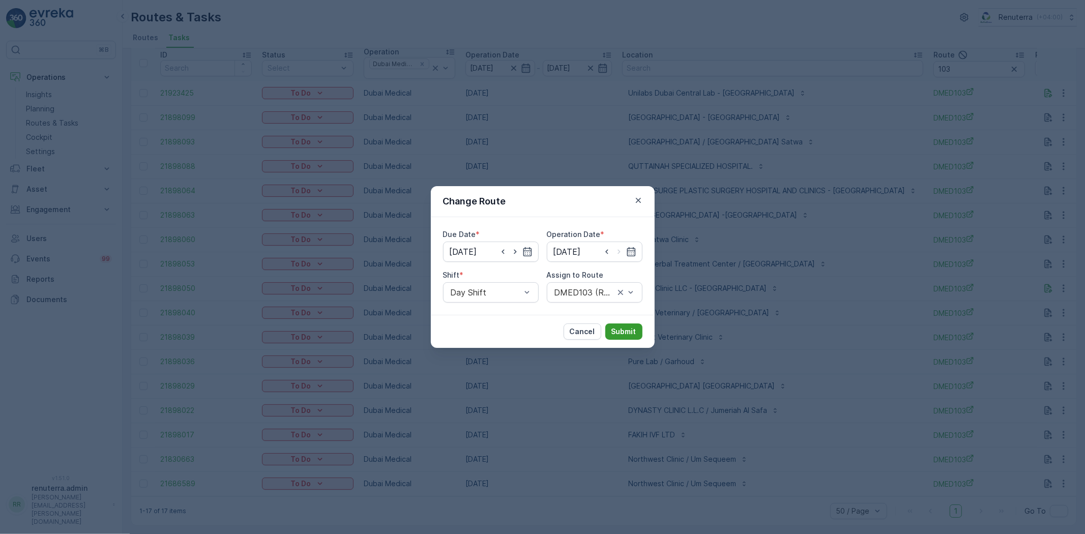
click at [626, 333] on p "Submit" at bounding box center [623, 331] width 25 height 10
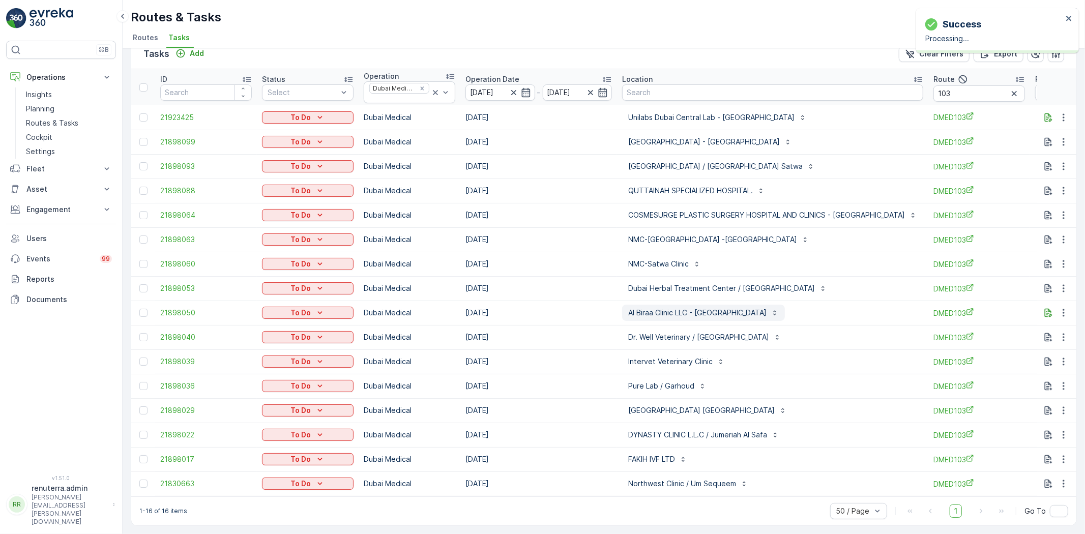
scroll to position [23, 0]
click at [1067, 429] on button "button" at bounding box center [1063, 435] width 18 height 12
click at [1036, 473] on span "Change Route" at bounding box center [1036, 473] width 49 height 10
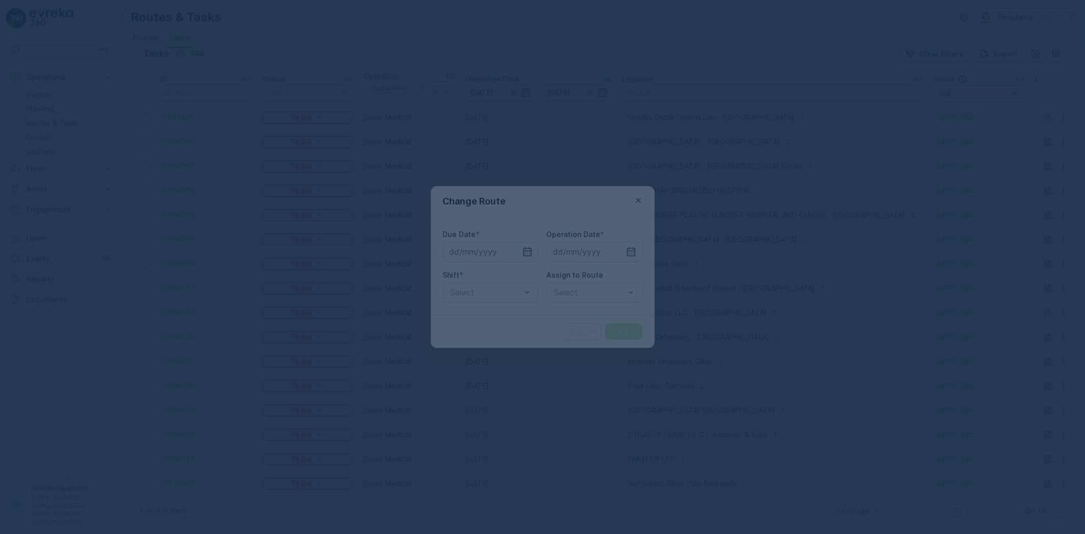
type input "[DATE]"
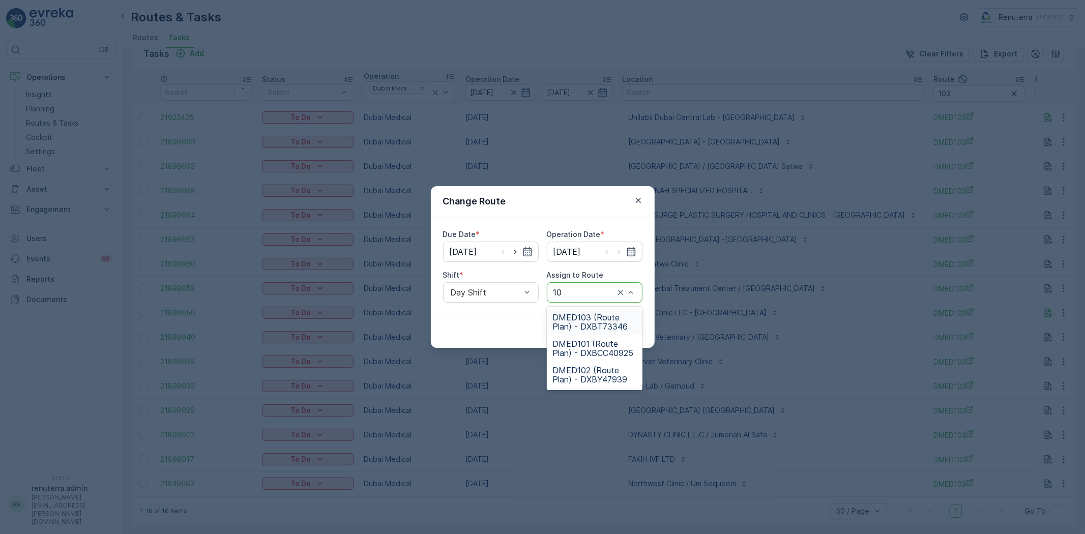
type input "101"
click at [563, 321] on span "DMED101 (Route Plan) - DXBCC40925" at bounding box center [594, 322] width 83 height 18
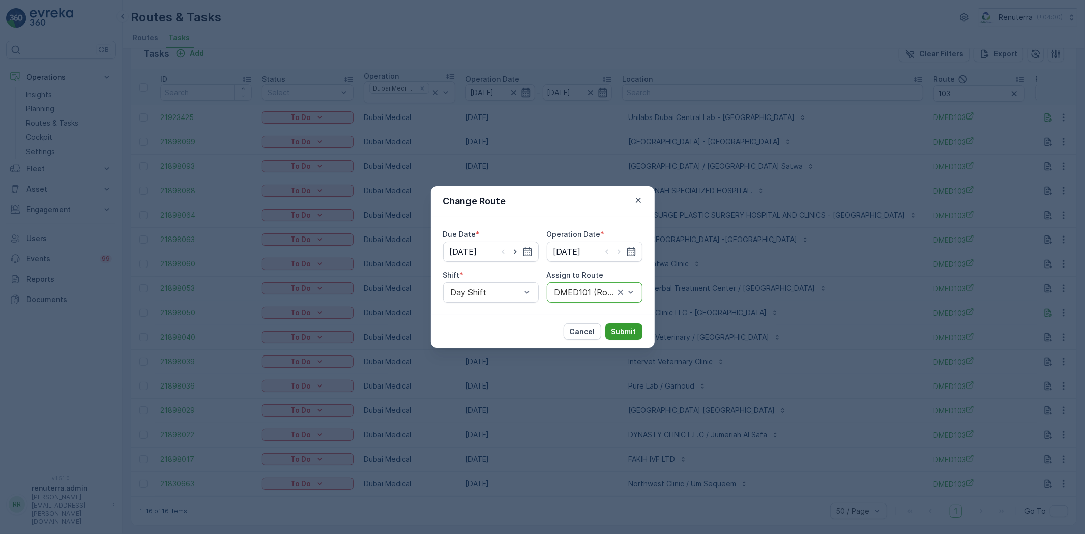
click at [636, 328] on button "Submit" at bounding box center [623, 331] width 37 height 16
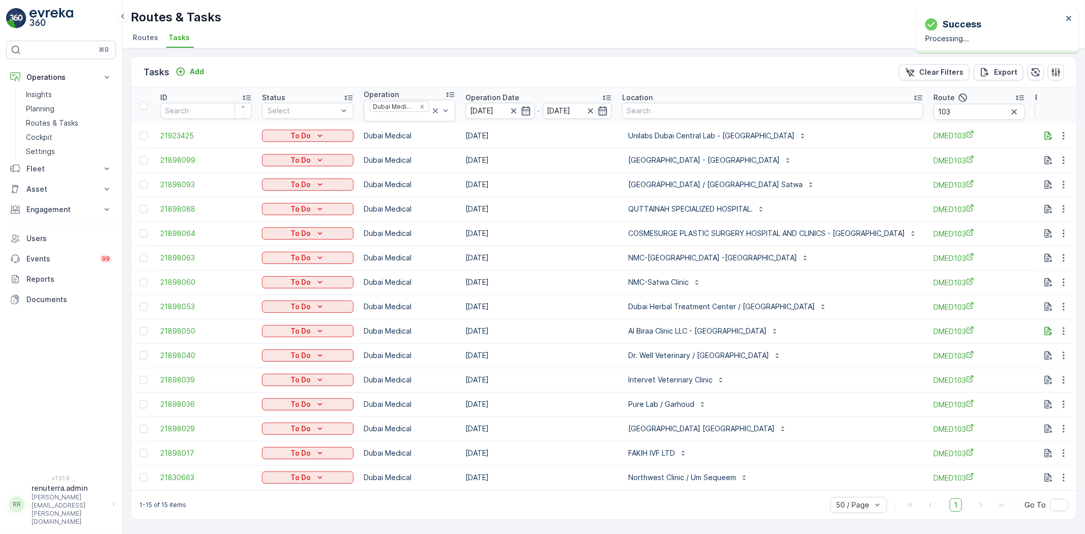
scroll to position [0, 0]
